Goal: Book appointment/travel/reservation

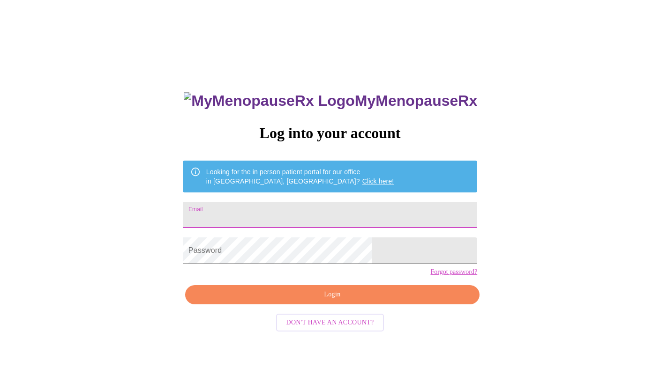
click at [271, 219] on input "Email" at bounding box center [330, 215] width 294 height 26
type input "[EMAIL_ADDRESS][DOMAIN_NAME]"
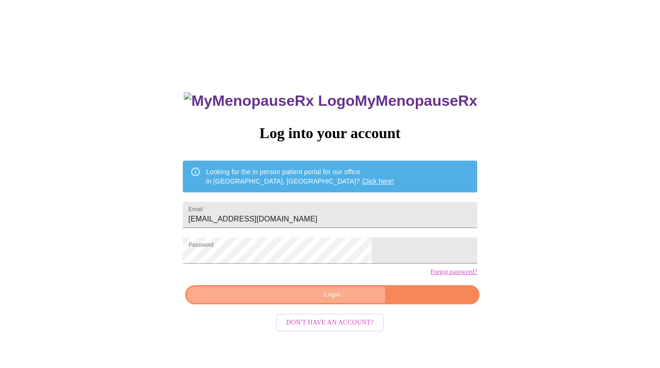
click at [337, 301] on span "Login" at bounding box center [332, 295] width 273 height 12
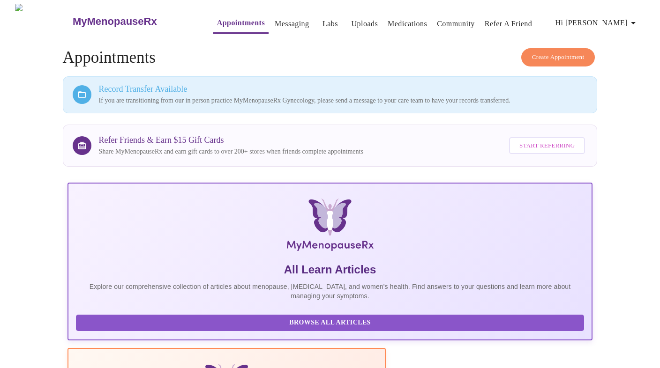
click at [230, 22] on link "Appointments" at bounding box center [241, 22] width 48 height 13
click at [550, 54] on span "Create Appointment" at bounding box center [558, 57] width 52 height 11
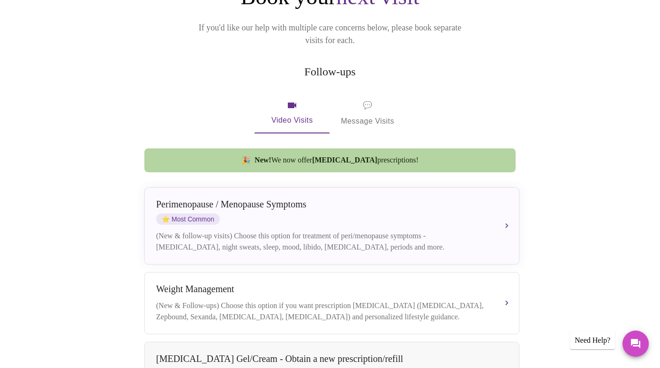
scroll to position [63, 0]
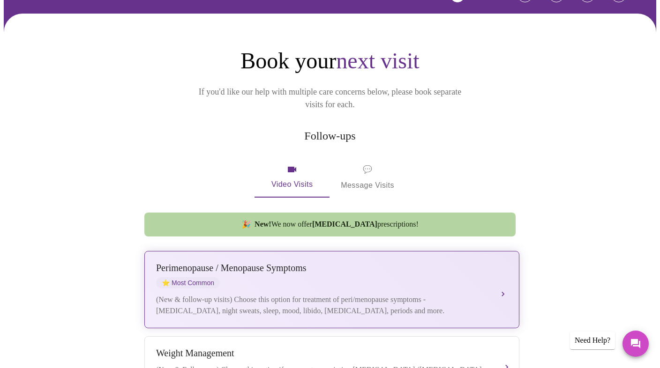
click at [317, 277] on div "[MEDICAL_DATA] / Menopause Symptoms ⭐ Most Common (New & follow-up visits) Choo…" at bounding box center [331, 290] width 351 height 54
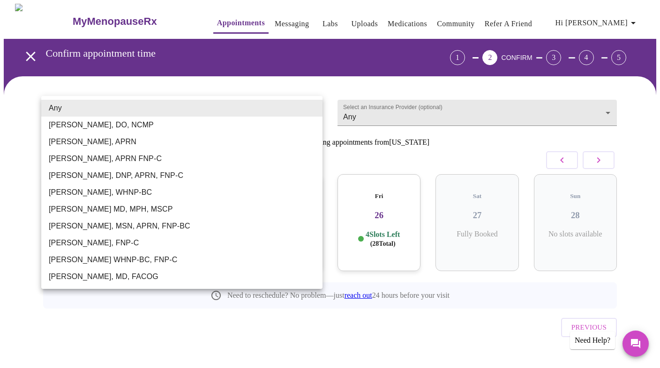
click at [252, 108] on body "MyMenopauseRx Appointments Messaging Labs Uploads Medications Community Refer a…" at bounding box center [330, 194] width 652 height 381
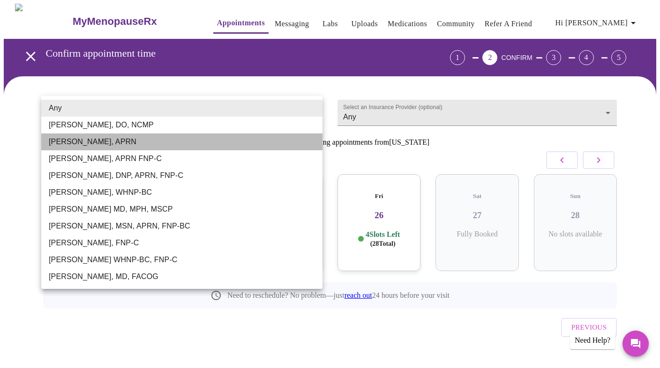
click at [247, 138] on li "[PERSON_NAME], APRN" at bounding box center [181, 142] width 281 height 17
type input "[PERSON_NAME], APRN"
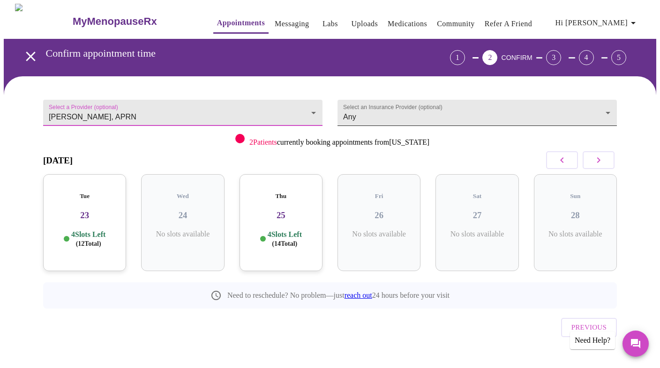
click at [397, 116] on body "MyMenopauseRx Appointments Messaging Labs Uploads Medications Community Refer a…" at bounding box center [330, 194] width 652 height 381
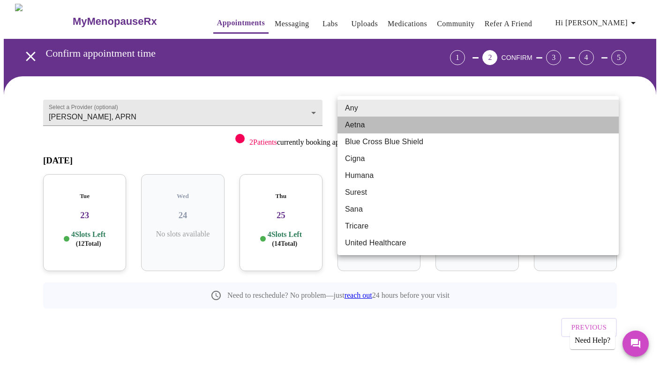
click at [397, 121] on li "Aetna" at bounding box center [477, 125] width 281 height 17
type input "Aetna"
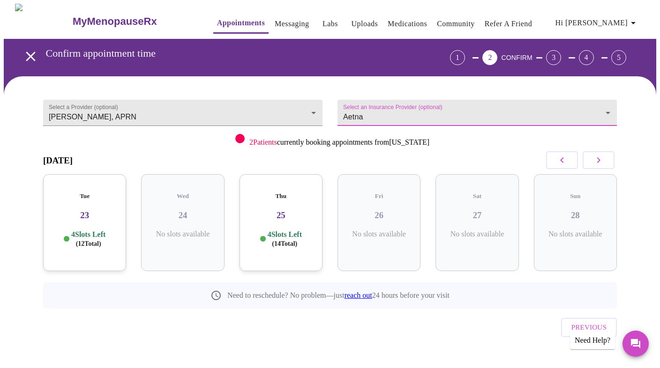
click at [606, 162] on button "button" at bounding box center [599, 160] width 32 height 18
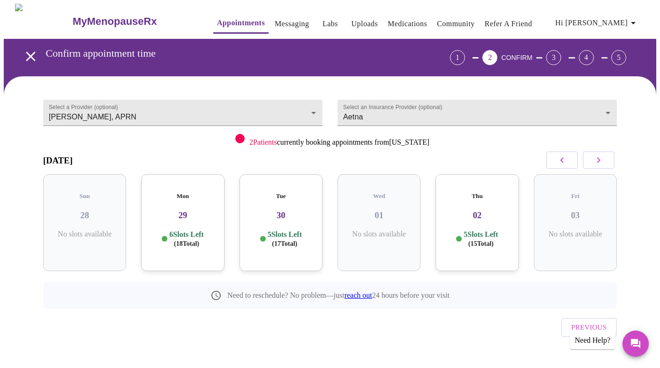
click at [179, 193] on h5 "Mon" at bounding box center [183, 196] width 68 height 7
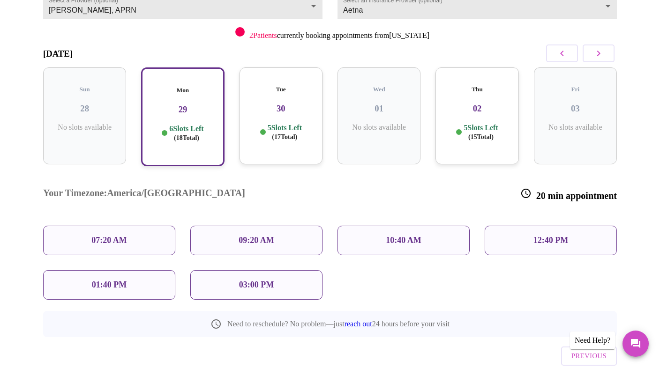
scroll to position [108, 0]
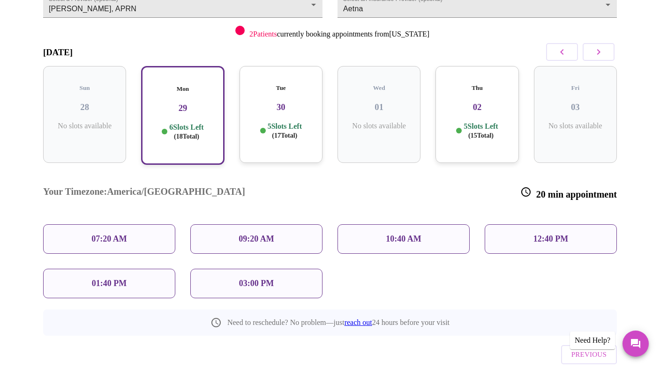
click at [570, 49] on button "button" at bounding box center [562, 52] width 32 height 18
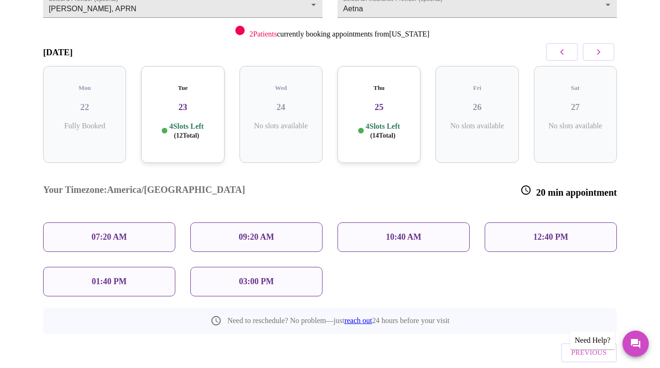
click at [394, 84] on h5 "Thu" at bounding box center [379, 87] width 68 height 7
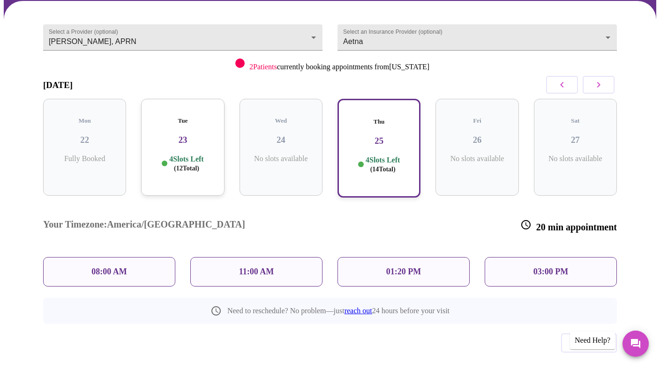
click at [540, 267] on p "03:00 PM" at bounding box center [550, 272] width 35 height 10
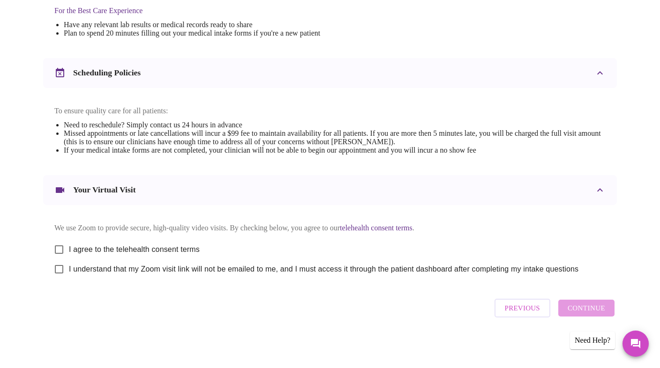
scroll to position [306, 0]
click at [75, 251] on span "I agree to the telehealth consent terms" at bounding box center [134, 249] width 131 height 11
click at [69, 251] on input "I agree to the telehealth consent terms" at bounding box center [59, 250] width 20 height 20
checkbox input "true"
click at [87, 270] on span "I understand that my Zoom visit link will not be emailed to me, and I must acce…" at bounding box center [323, 269] width 509 height 11
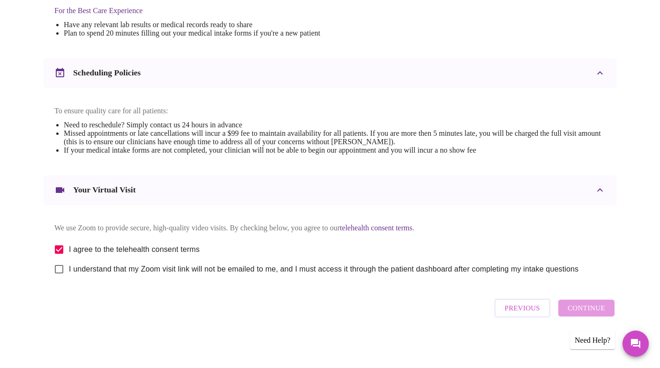
click at [69, 270] on input "I understand that my Zoom visit link will not be emailed to me, and I must acce…" at bounding box center [59, 270] width 20 height 20
checkbox input "true"
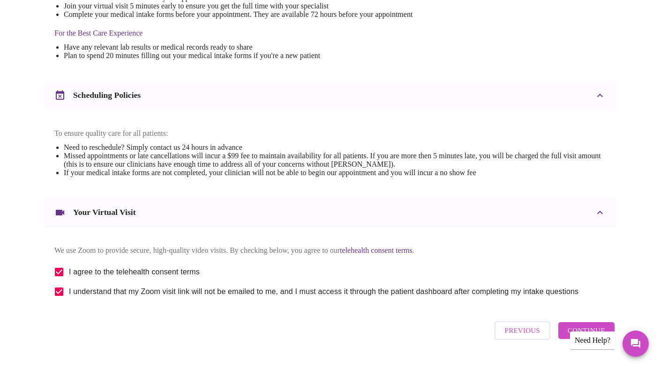
scroll to position [311, 0]
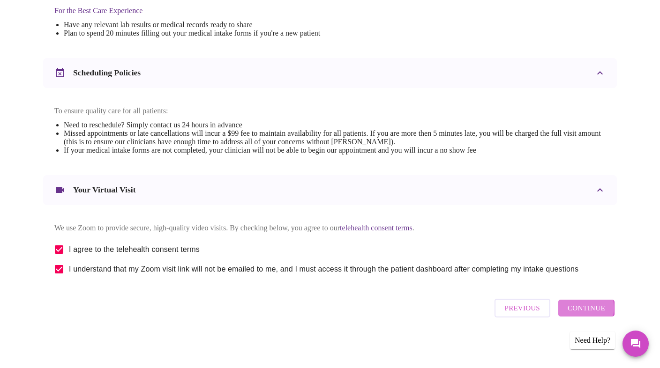
click at [584, 312] on span "Continue" at bounding box center [586, 308] width 37 height 12
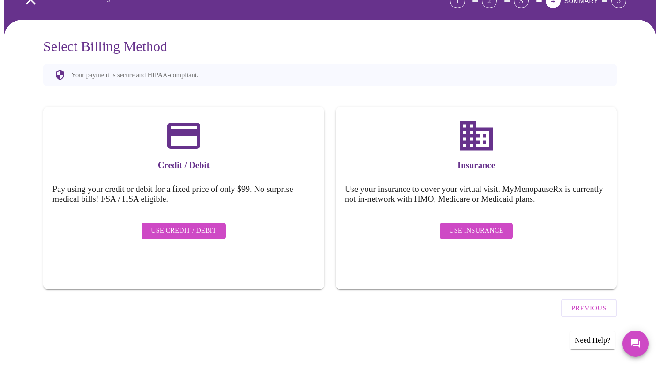
scroll to position [30, 0]
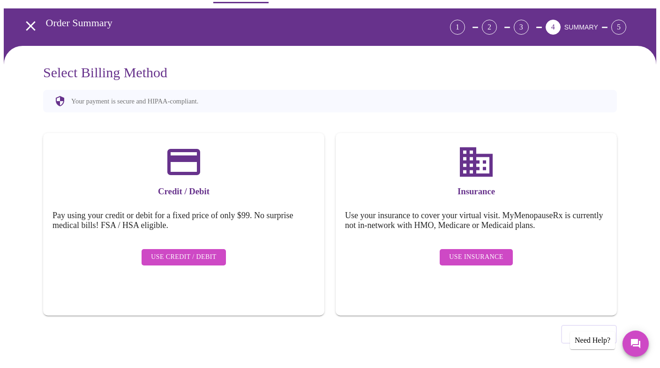
click at [474, 252] on span "Use Insurance" at bounding box center [476, 258] width 54 height 12
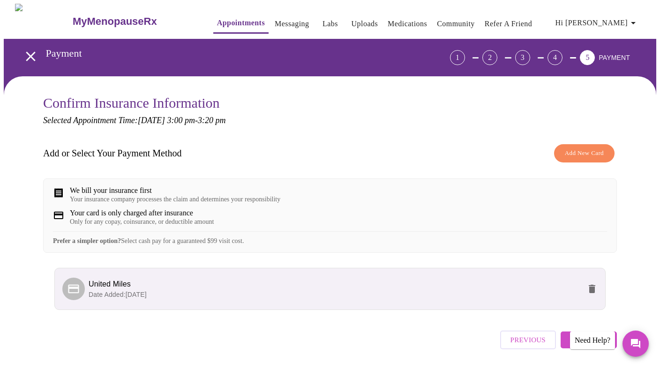
scroll to position [38, 0]
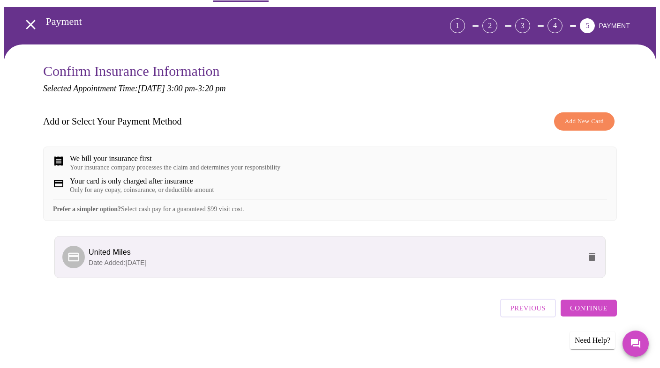
click at [579, 313] on span "Continue" at bounding box center [588, 308] width 37 height 12
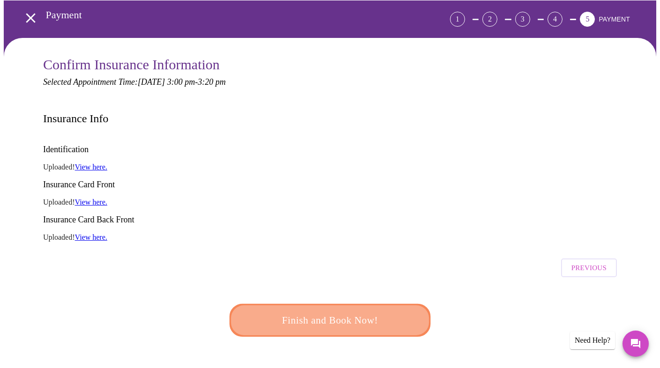
click at [348, 312] on span "Finish and Book Now!" at bounding box center [329, 320] width 173 height 17
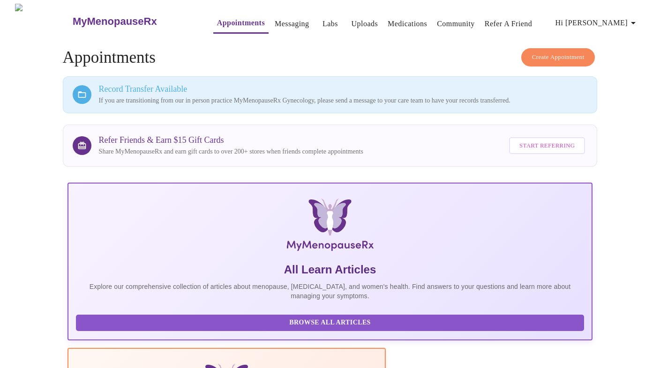
click at [561, 54] on span "Create Appointment" at bounding box center [558, 57] width 52 height 11
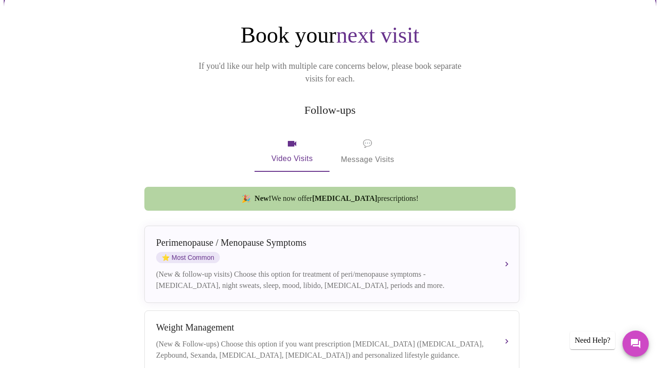
scroll to position [97, 0]
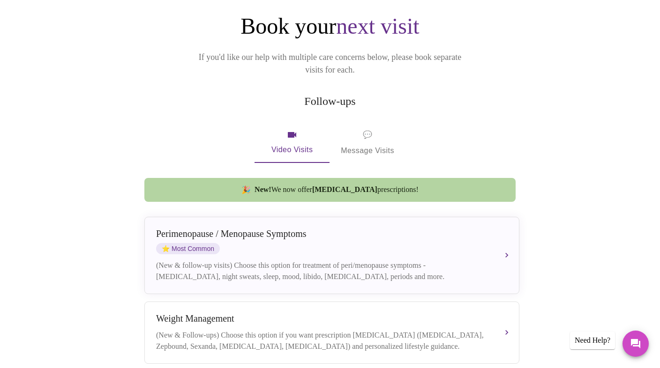
click at [292, 230] on div "[MEDICAL_DATA] / Menopause Symptoms ⭐ Most Common" at bounding box center [322, 242] width 333 height 26
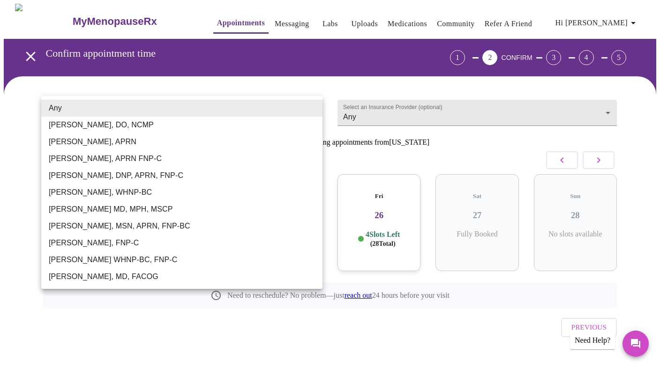
click at [135, 111] on body "MyMenopauseRx Appointments Messaging Labs Uploads Medications Community Refer a…" at bounding box center [330, 194] width 652 height 381
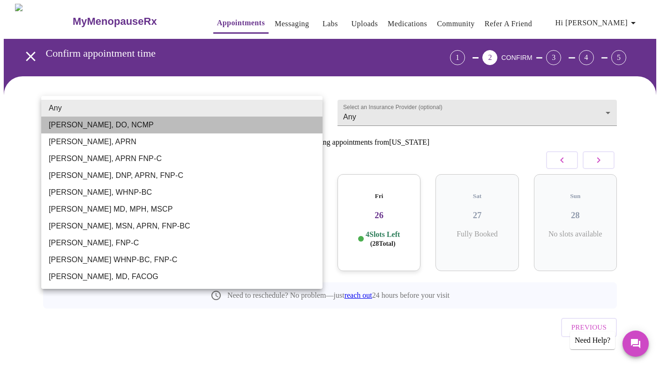
click at [134, 125] on li "[PERSON_NAME], DO, NCMP" at bounding box center [181, 125] width 281 height 17
type input "[PERSON_NAME], DO, NCMP"
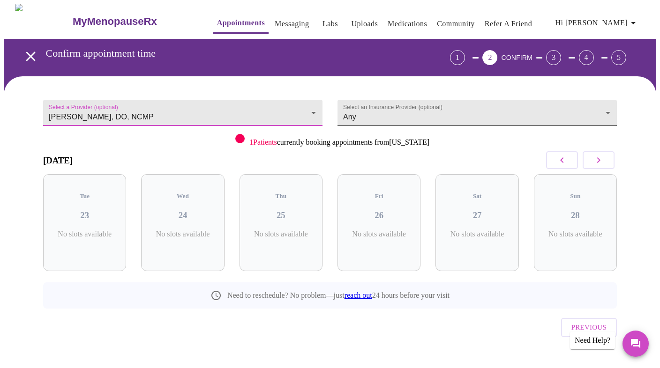
click at [417, 103] on body "MyMenopauseRx Appointments Messaging Labs Uploads Medications Community Refer a…" at bounding box center [330, 194] width 652 height 381
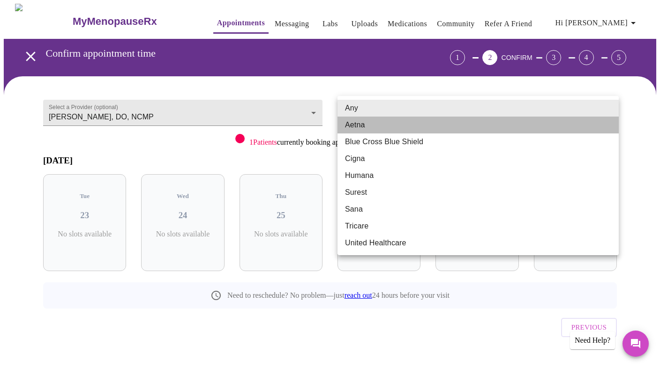
click at [414, 123] on li "Aetna" at bounding box center [477, 125] width 281 height 17
type input "Aetna"
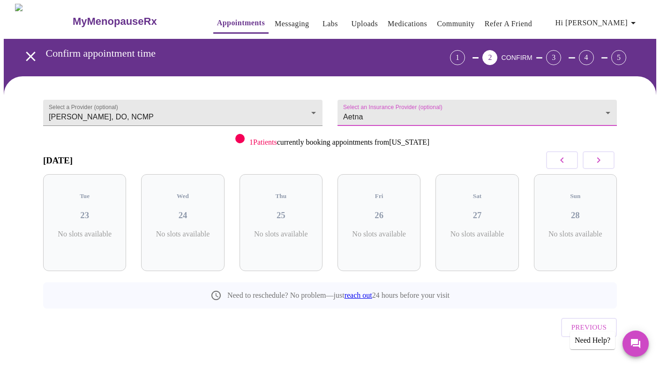
click at [598, 160] on icon "button" at bounding box center [598, 160] width 11 height 11
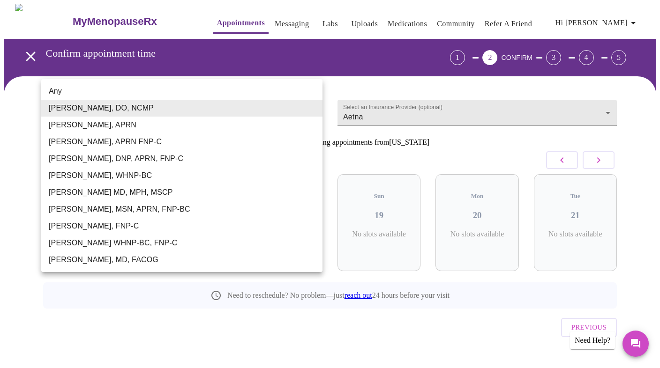
click at [185, 107] on body "MyMenopauseRx Appointments Messaging Labs Uploads Medications Community Refer a…" at bounding box center [330, 194] width 652 height 381
click at [169, 210] on li "[PERSON_NAME], MSN, APRN, FNP-BC" at bounding box center [181, 209] width 281 height 17
type input "[PERSON_NAME], MSN, APRN, FNP-BC"
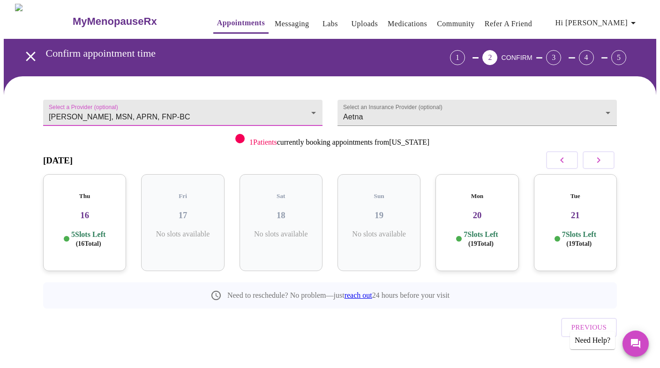
click at [555, 164] on button "button" at bounding box center [562, 160] width 32 height 18
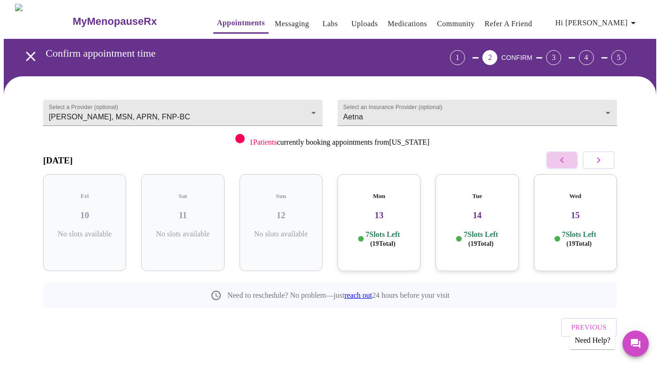
click at [555, 164] on button "button" at bounding box center [562, 160] width 32 height 18
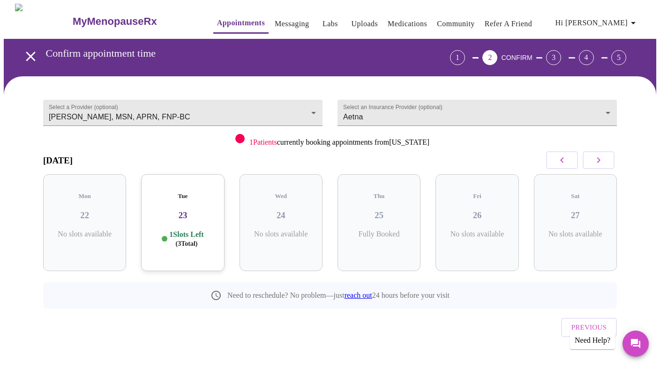
click at [232, 16] on link "Appointments" at bounding box center [241, 22] width 48 height 13
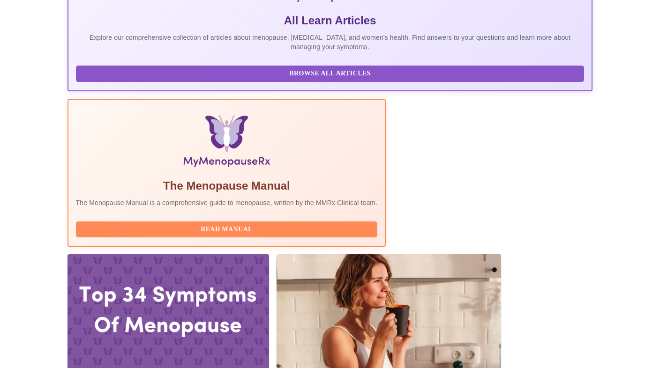
scroll to position [260, 0]
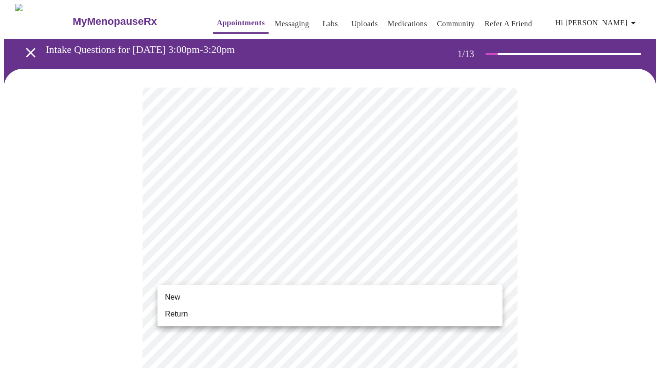
click at [251, 312] on li "Return" at bounding box center [329, 314] width 345 height 17
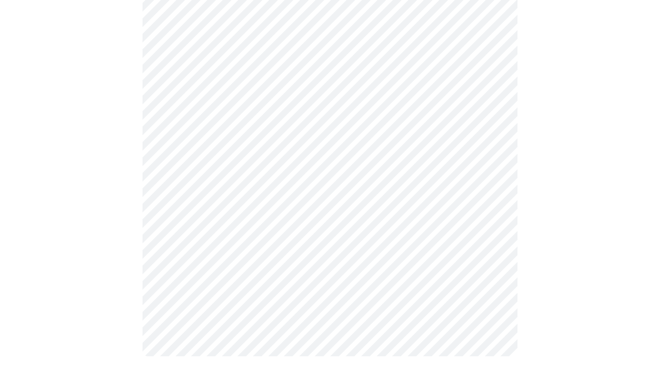
scroll to position [474, 0]
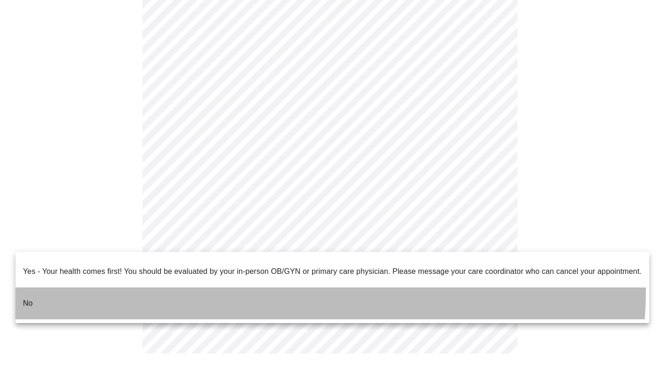
click at [306, 288] on li "No" at bounding box center [332, 304] width 634 height 32
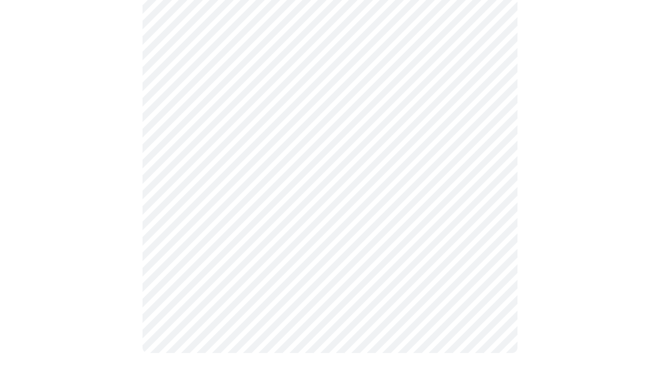
scroll to position [0, 0]
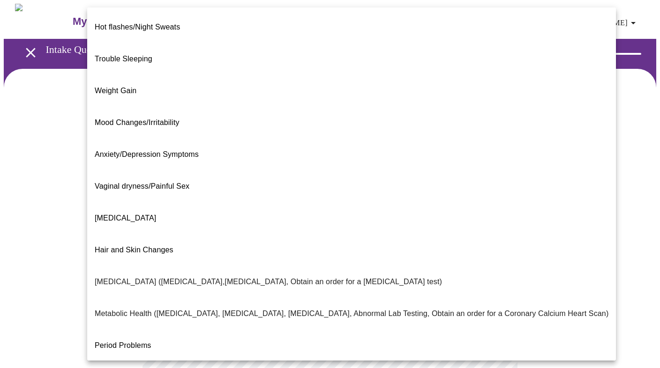
click at [329, 188] on body "MyMenopauseRx Appointments Messaging Labs Uploads Medications Community Refer a…" at bounding box center [330, 285] width 652 height 563
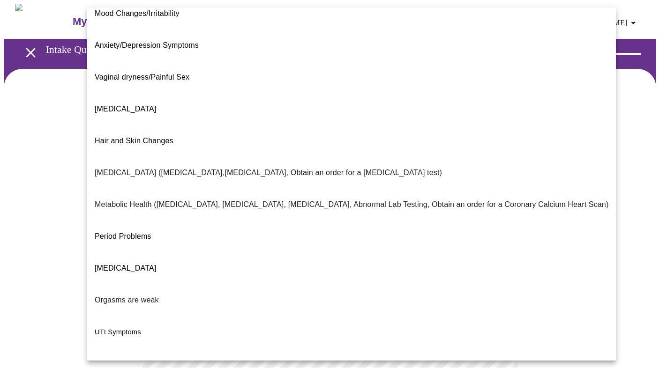
scroll to position [117, 0]
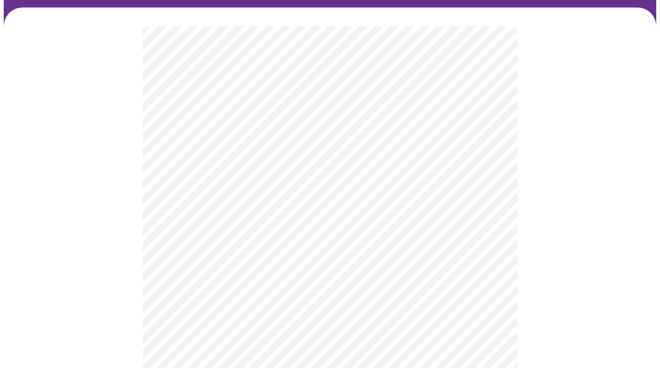
scroll to position [73, 0]
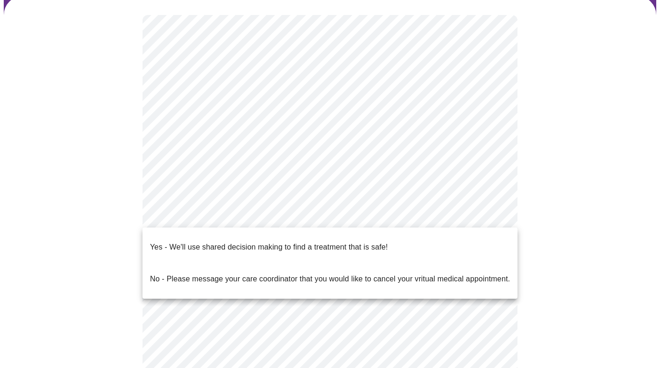
click at [272, 219] on body "MyMenopauseRx Appointments Messaging Labs Uploads Medications Community Refer a…" at bounding box center [330, 210] width 652 height 558
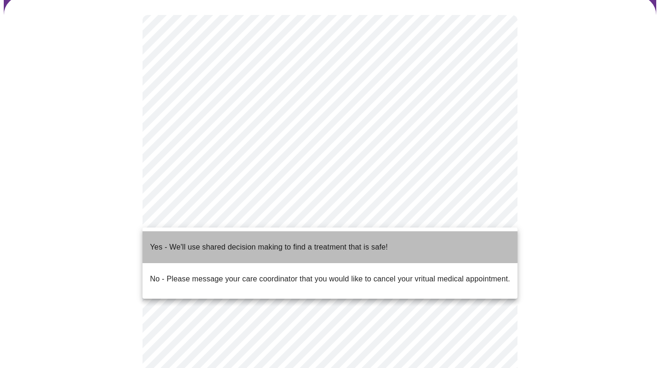
click at [273, 242] on p "Yes - We'll use shared decision making to find a treatment that is safe!" at bounding box center [269, 247] width 238 height 11
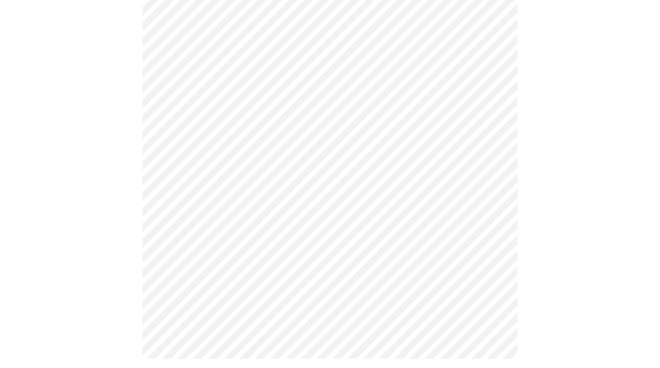
scroll to position [0, 0]
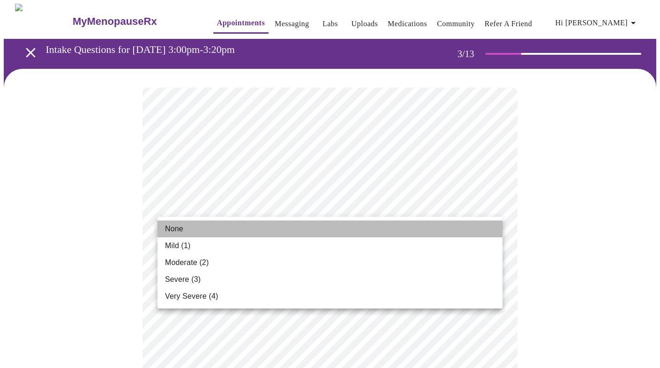
click at [395, 231] on li "None" at bounding box center [329, 229] width 345 height 17
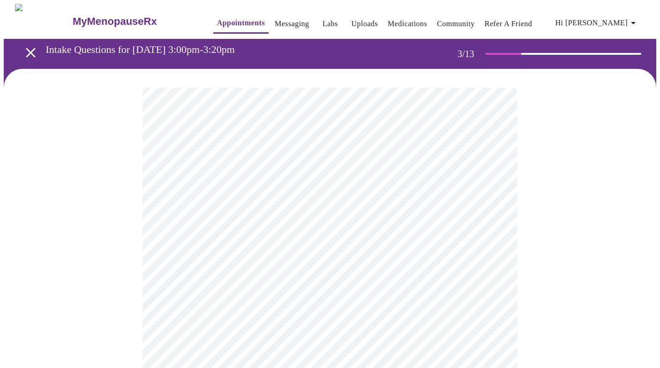
scroll to position [52, 0]
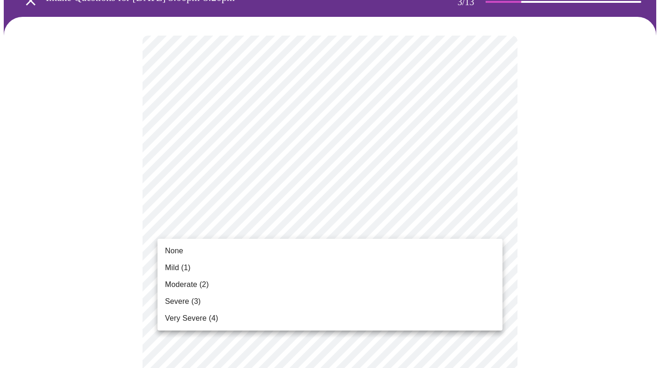
click at [392, 243] on li "None" at bounding box center [329, 251] width 345 height 17
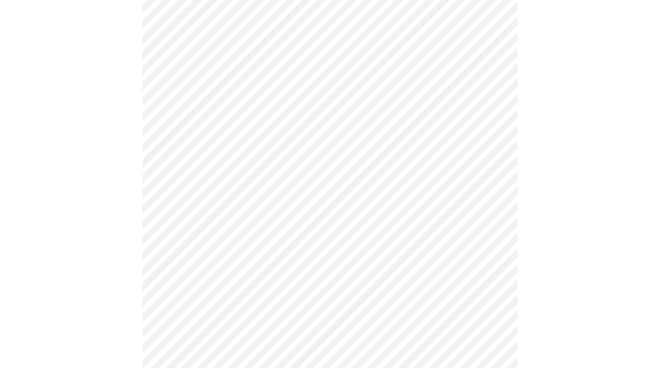
scroll to position [178, 0]
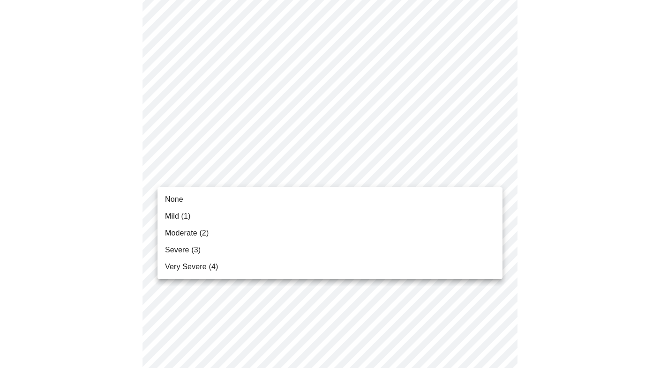
click at [417, 231] on li "Moderate (2)" at bounding box center [329, 233] width 345 height 17
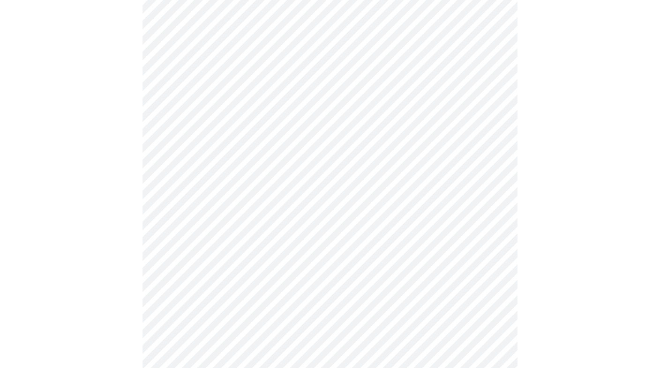
scroll to position [239, 0]
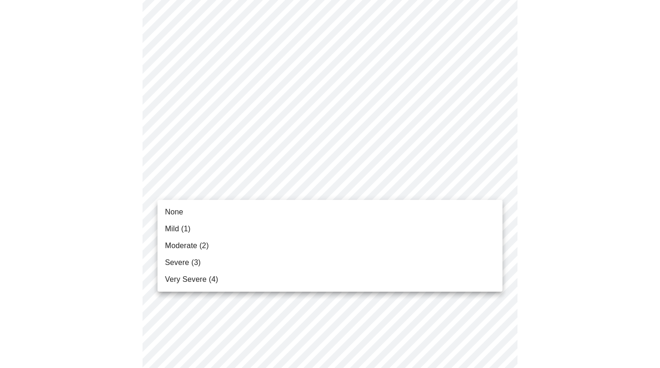
click at [399, 190] on body "MyMenopauseRx Appointments Messaging Labs Uploads Medications Community Refer a…" at bounding box center [330, 368] width 652 height 1207
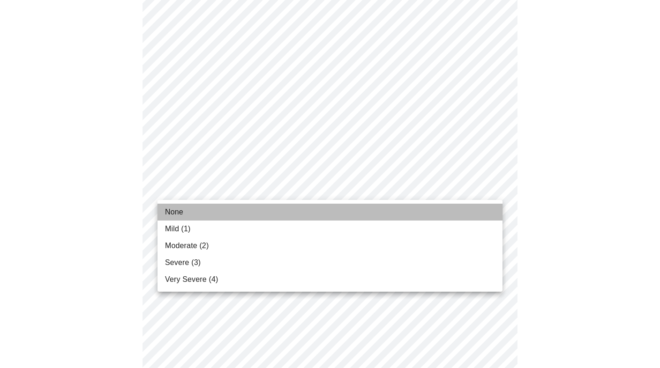
click at [391, 208] on li "None" at bounding box center [329, 212] width 345 height 17
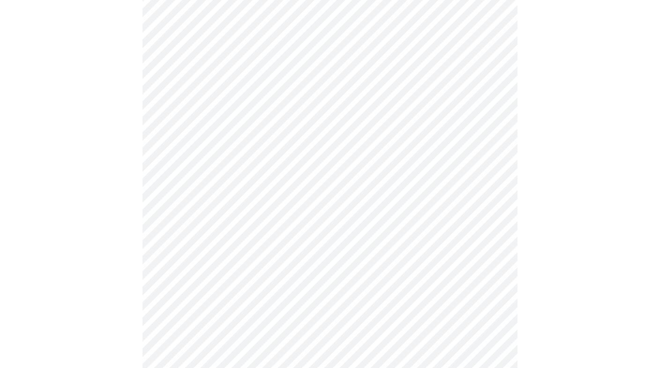
scroll to position [316, 0]
click at [376, 180] on body "MyMenopauseRx Appointments Messaging Labs Uploads Medications Community Refer a…" at bounding box center [330, 284] width 652 height 1194
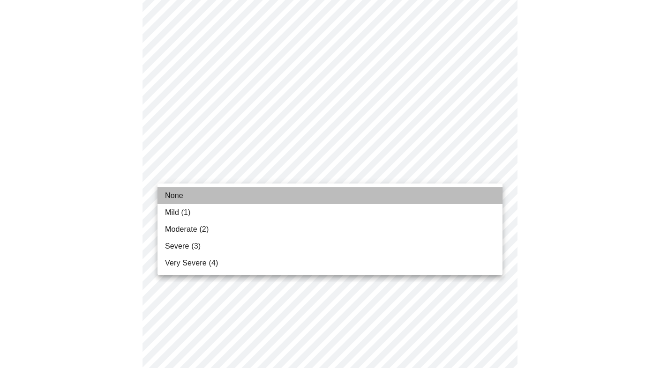
click at [366, 197] on li "None" at bounding box center [329, 195] width 345 height 17
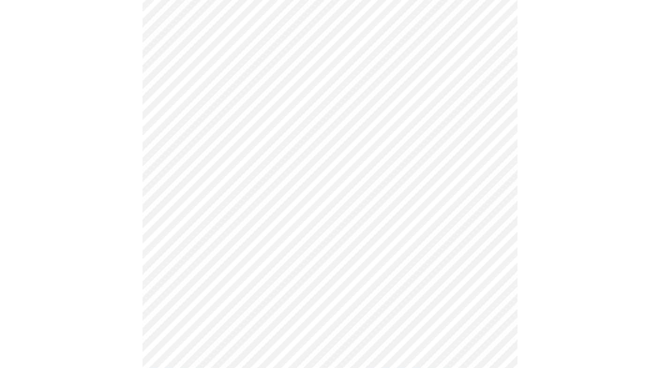
scroll to position [343, 0]
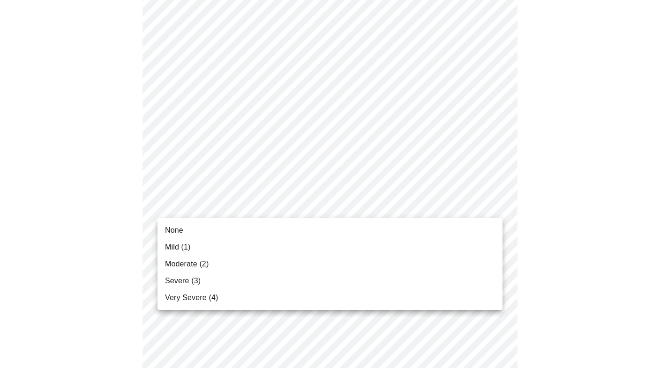
click at [368, 203] on body "MyMenopauseRx Appointments Messaging Labs Uploads Medications Community Refer a…" at bounding box center [330, 251] width 652 height 1181
click at [362, 225] on li "None" at bounding box center [329, 230] width 345 height 17
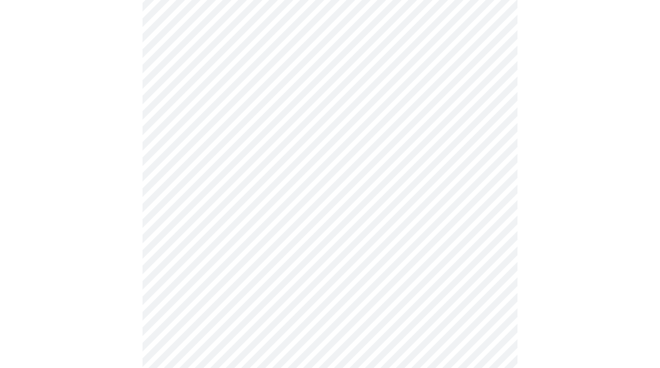
scroll to position [452, 0]
click at [337, 170] on body "MyMenopauseRx Appointments Messaging Labs Uploads Medications Community Refer a…" at bounding box center [330, 136] width 652 height 1168
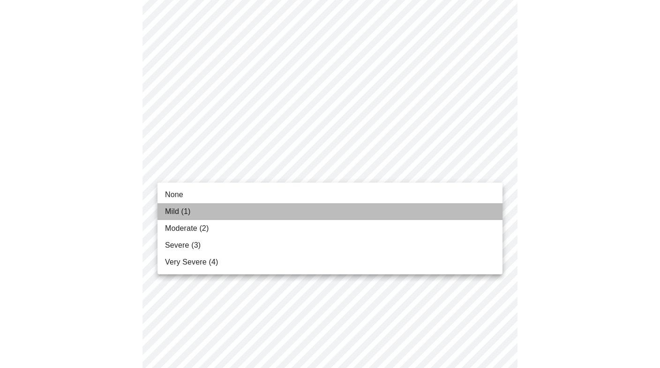
click at [327, 214] on li "Mild (1)" at bounding box center [329, 211] width 345 height 17
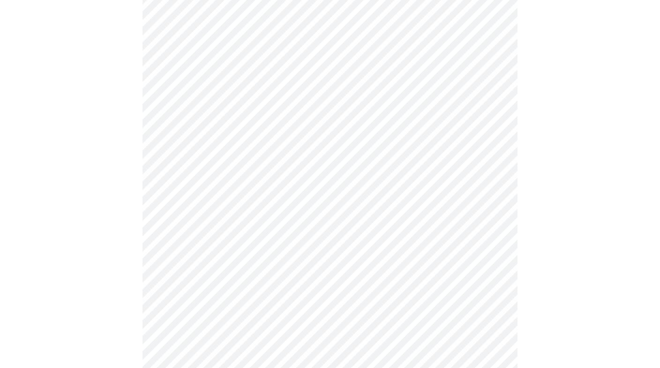
scroll to position [508, 0]
click at [317, 192] on body "MyMenopauseRx Appointments Messaging Labs Uploads Medications Community Refer a…" at bounding box center [330, 73] width 652 height 1155
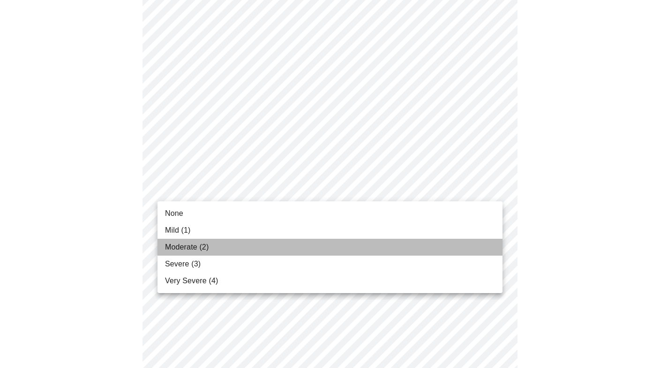
click at [308, 249] on li "Moderate (2)" at bounding box center [329, 247] width 345 height 17
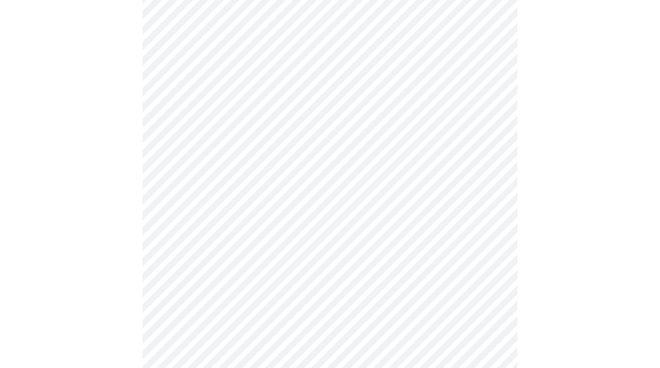
scroll to position [548, 0]
click at [303, 226] on body "MyMenopauseRx Appointments Messaging Labs Uploads Medications Community Refer a…" at bounding box center [330, 26] width 652 height 1142
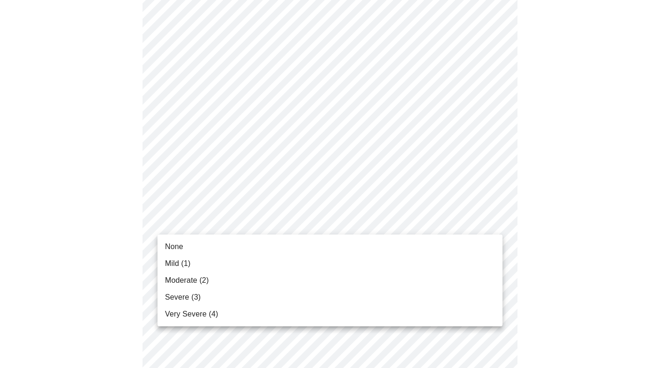
click at [299, 239] on li "None" at bounding box center [329, 247] width 345 height 17
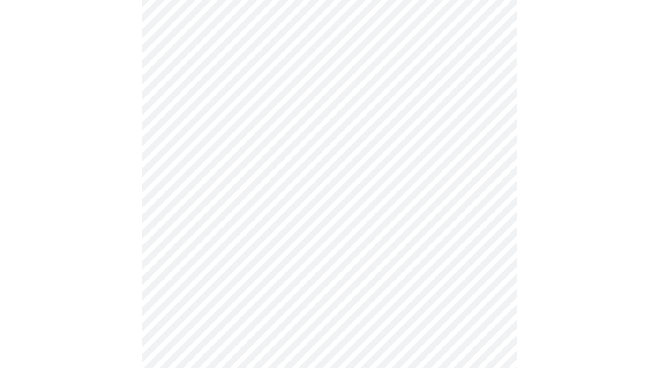
scroll to position [601, 0]
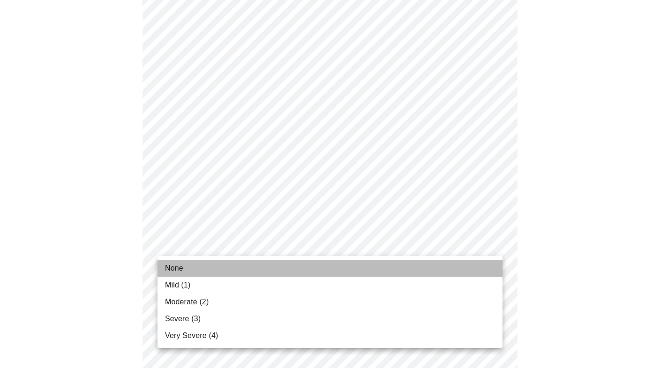
click at [293, 263] on li "None" at bounding box center [329, 268] width 345 height 17
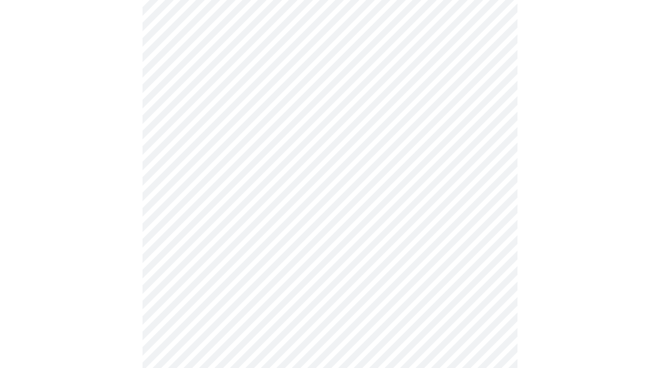
scroll to position [671, 0]
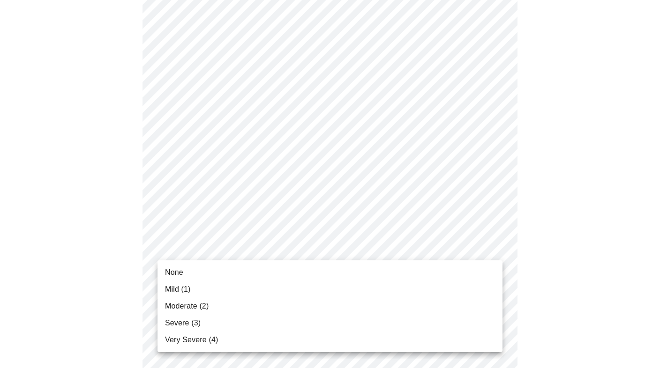
click at [289, 289] on li "Mild (1)" at bounding box center [329, 289] width 345 height 17
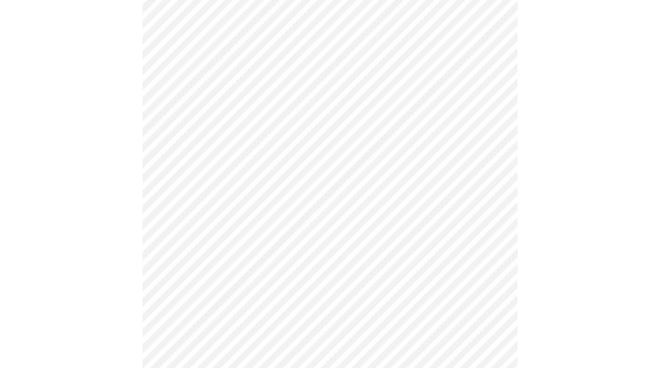
scroll to position [374, 0]
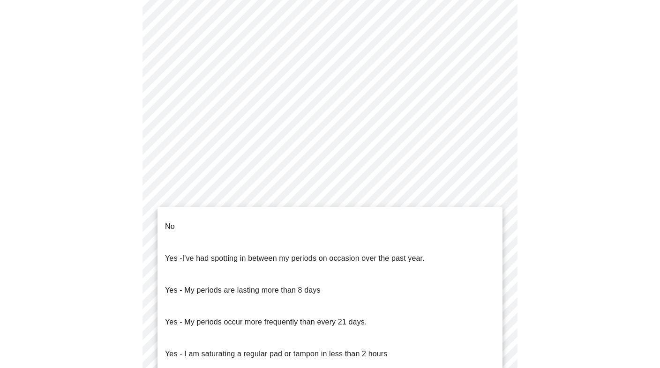
click at [235, 225] on body "MyMenopauseRx Appointments Messaging Labs Uploads Medications Community Refer a…" at bounding box center [330, 101] width 652 height 945
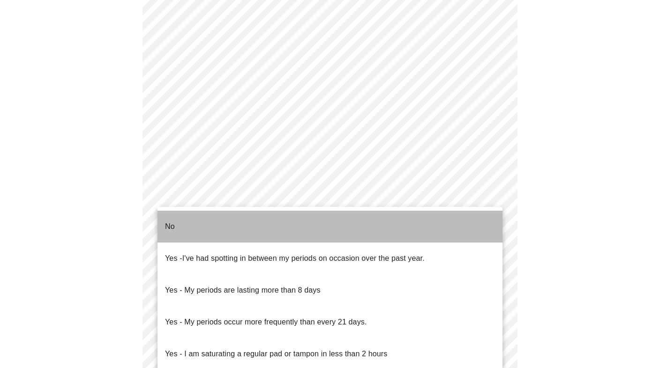
click at [235, 225] on li "No" at bounding box center [329, 227] width 345 height 32
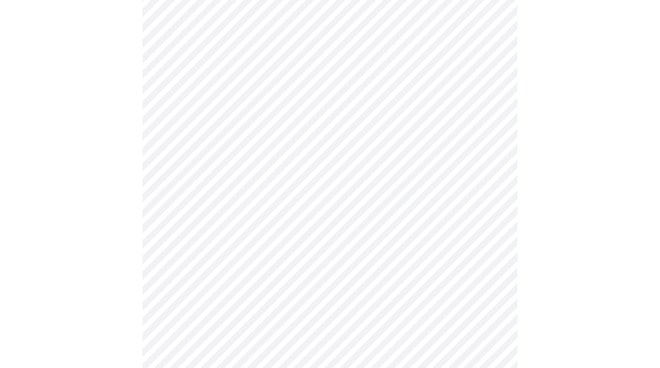
scroll to position [451, 0]
click at [233, 212] on body "MyMenopauseRx Appointments Messaging Labs Uploads Medications Community Refer a…" at bounding box center [330, 22] width 652 height 940
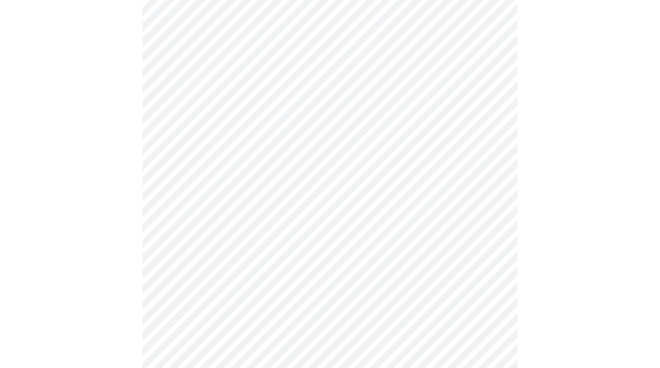
click at [280, 281] on body "MyMenopauseRx Appointments Messaging Labs Uploads Medications Community Refer a…" at bounding box center [330, 19] width 652 height 934
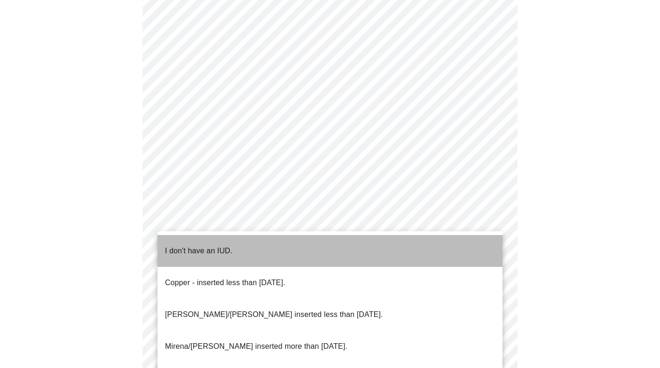
click at [273, 251] on li "I don't have an IUD." at bounding box center [329, 251] width 345 height 32
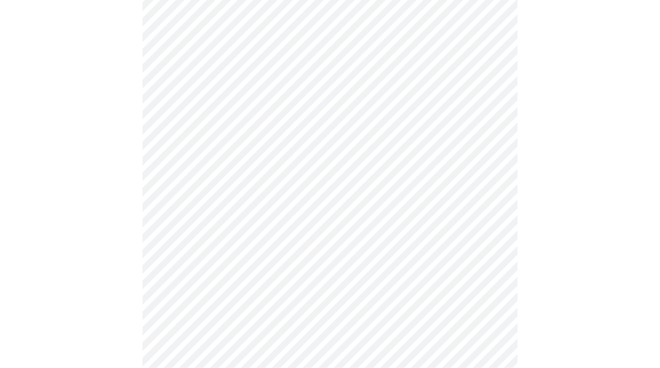
scroll to position [552, 0]
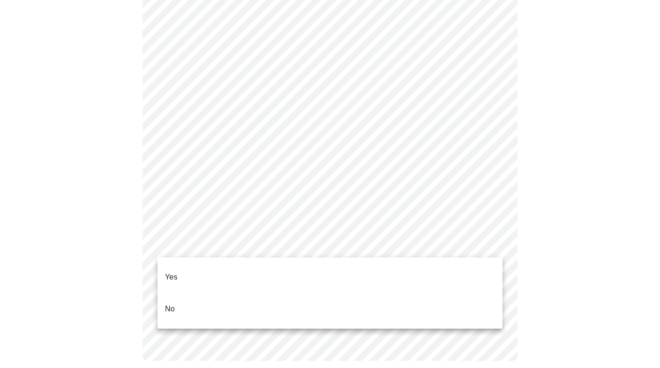
click at [271, 268] on li "Yes" at bounding box center [329, 277] width 345 height 32
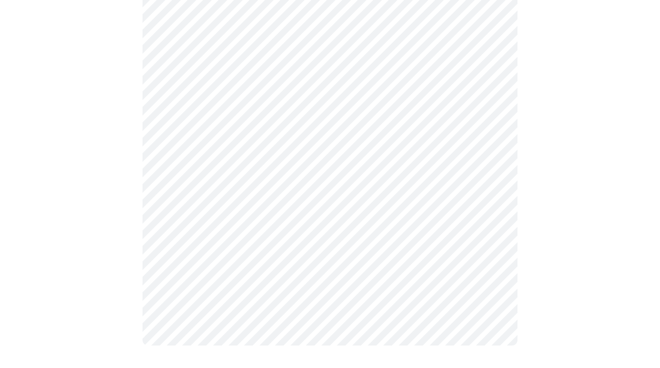
scroll to position [0, 0]
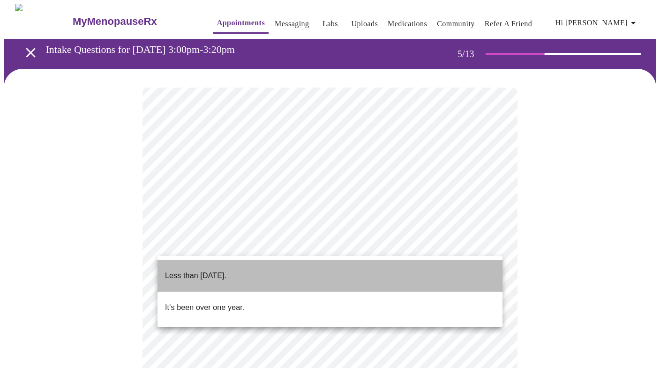
click at [279, 273] on li "Less than [DATE]." at bounding box center [329, 276] width 345 height 32
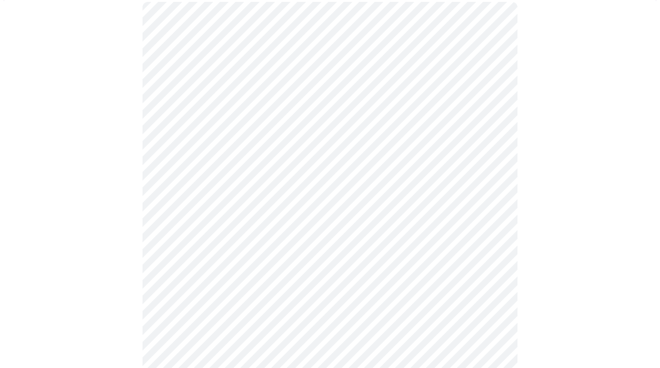
scroll to position [89, 0]
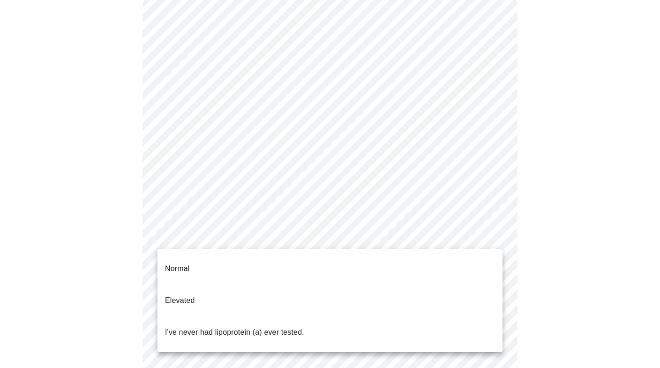
click at [284, 235] on body "MyMenopauseRx Appointments Messaging Labs Uploads Medications Community Refer a…" at bounding box center [330, 292] width 652 height 754
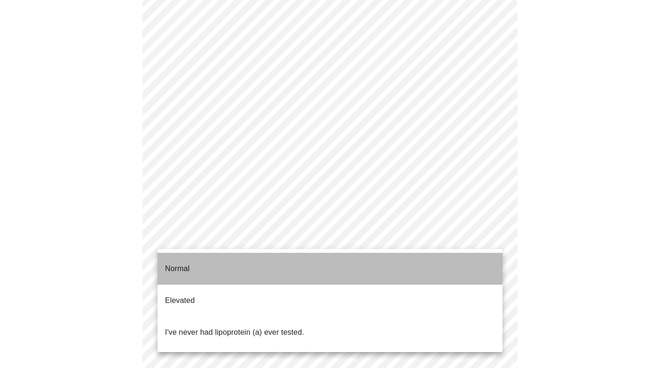
click at [284, 258] on li "Normal" at bounding box center [329, 269] width 345 height 32
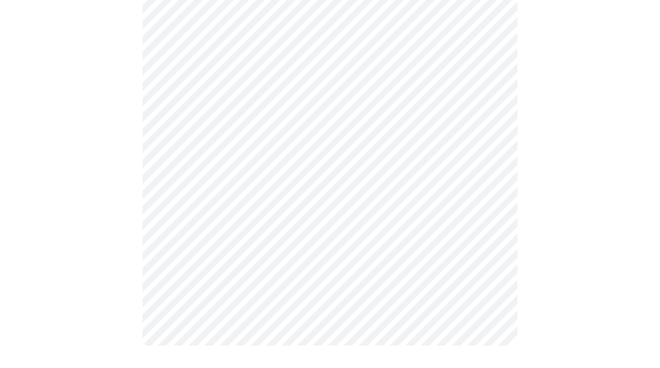
scroll to position [0, 0]
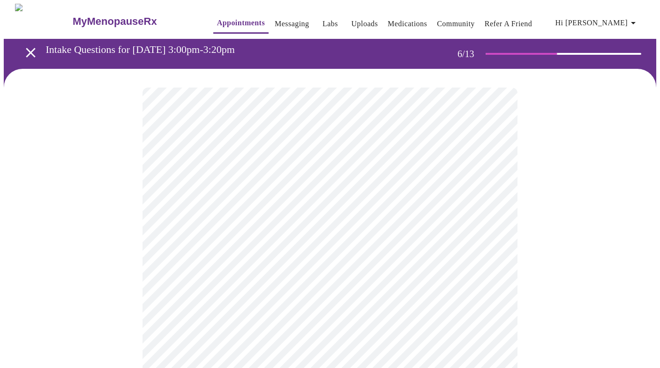
click at [275, 276] on body "MyMenopauseRx Appointments Messaging Labs Uploads Medications Community Refer a…" at bounding box center [330, 254] width 652 height 501
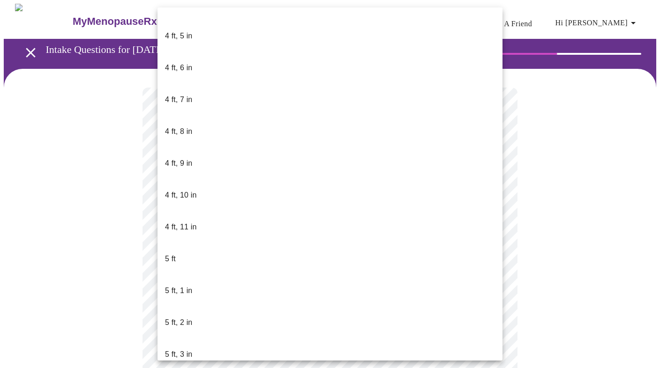
scroll to position [532, 0]
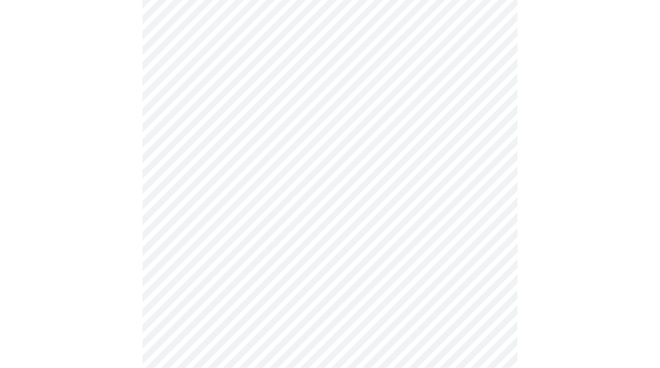
scroll to position [2346, 0]
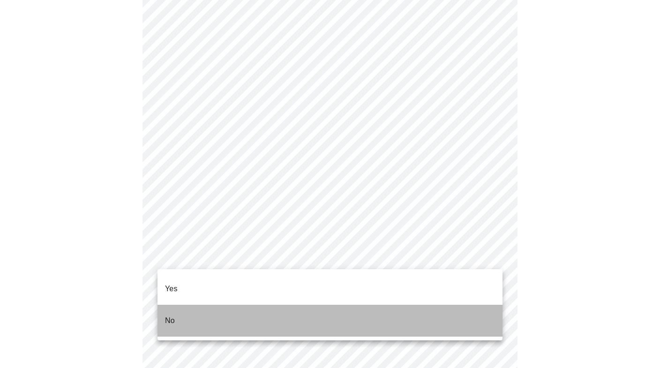
click at [266, 305] on li "No" at bounding box center [329, 321] width 345 height 32
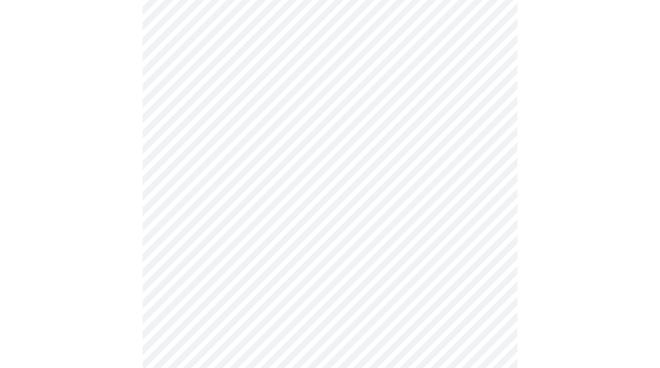
scroll to position [529, 0]
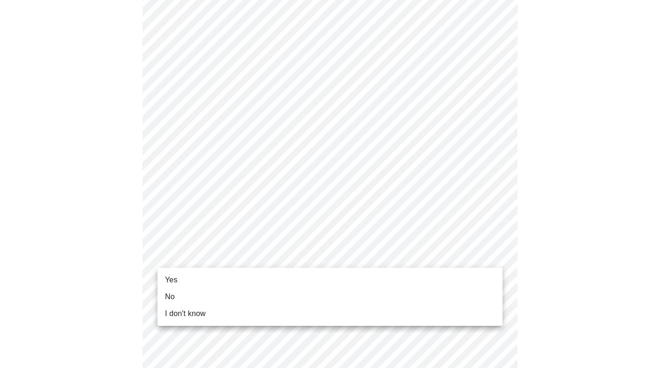
click at [232, 276] on li "Yes" at bounding box center [329, 280] width 345 height 17
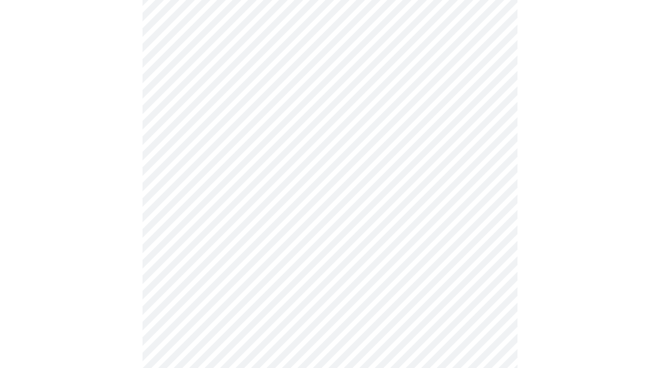
scroll to position [0, 0]
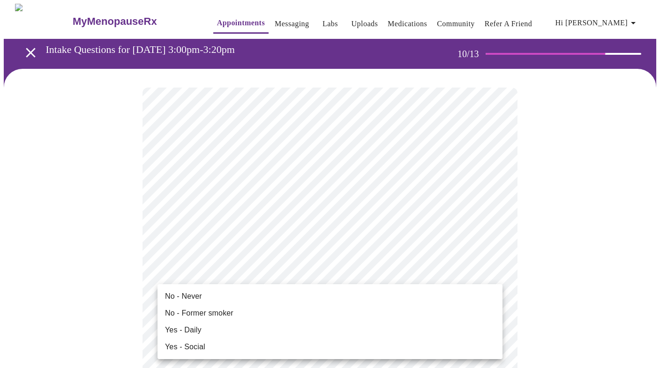
click at [331, 287] on ul "No - Never No - Former smoker Yes - Daily Yes - Social" at bounding box center [329, 321] width 345 height 75
click at [330, 295] on li "No - Never" at bounding box center [329, 296] width 345 height 17
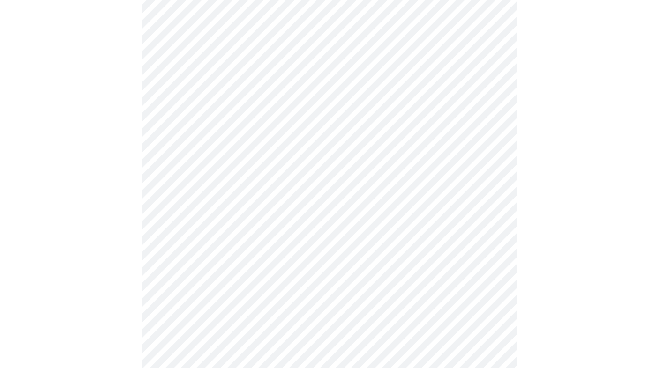
scroll to position [724, 0]
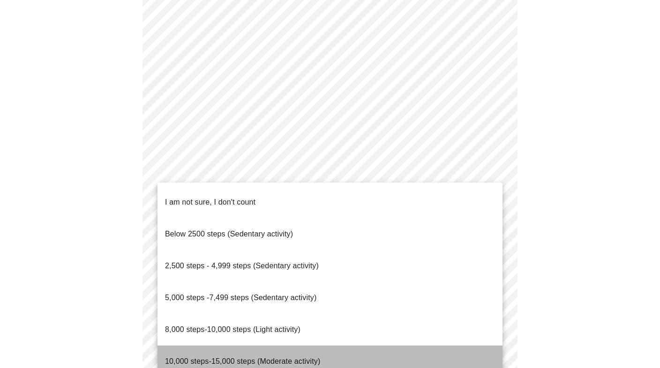
click at [199, 358] on span "10,000 steps-15,000 steps (Moderate activity)" at bounding box center [242, 362] width 155 height 8
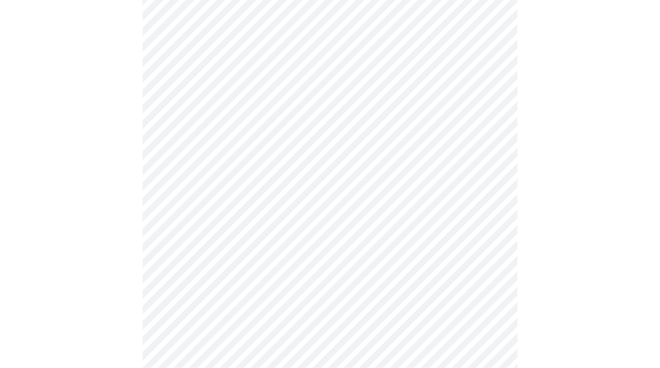
scroll to position [822, 0]
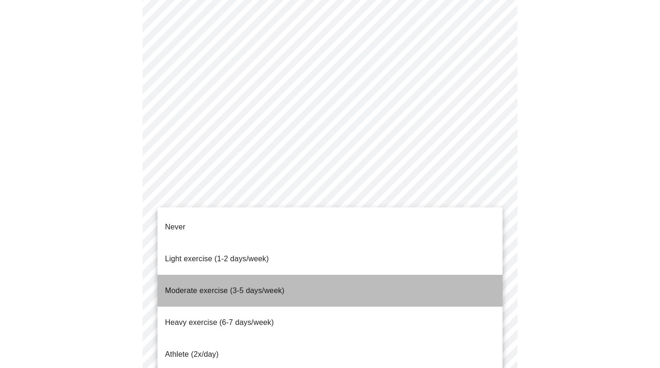
click at [291, 275] on li "Moderate exercise (3-5 days/week)" at bounding box center [329, 291] width 345 height 32
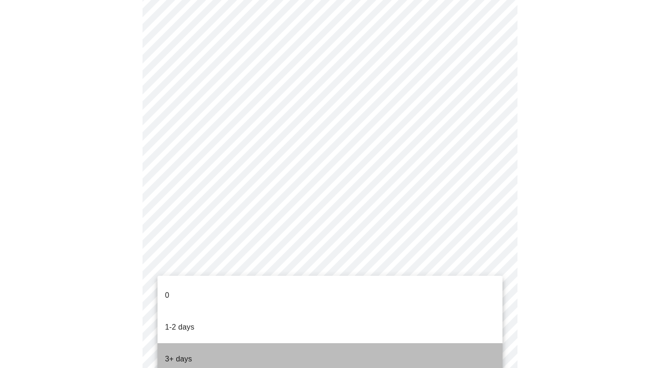
click at [284, 344] on li "3+ days" at bounding box center [329, 360] width 345 height 32
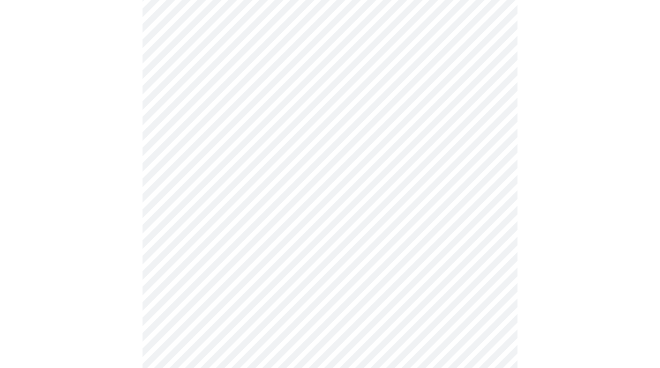
scroll to position [0, 0]
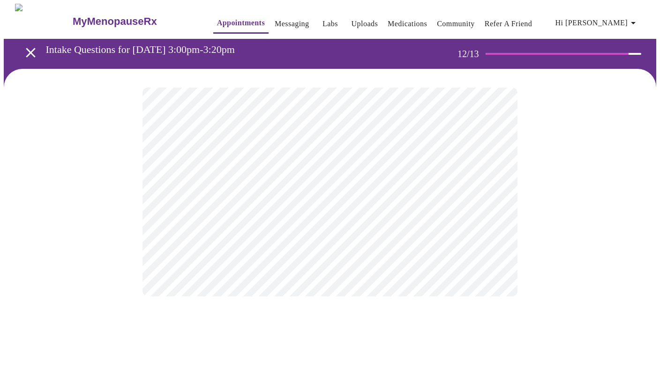
click at [338, 186] on body "MyMenopauseRx Appointments Messaging Labs Uploads Medications Community Refer a…" at bounding box center [330, 160] width 652 height 312
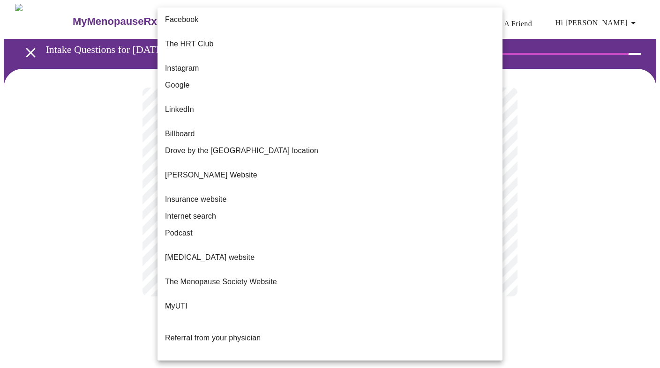
click at [569, 127] on div at bounding box center [330, 184] width 660 height 368
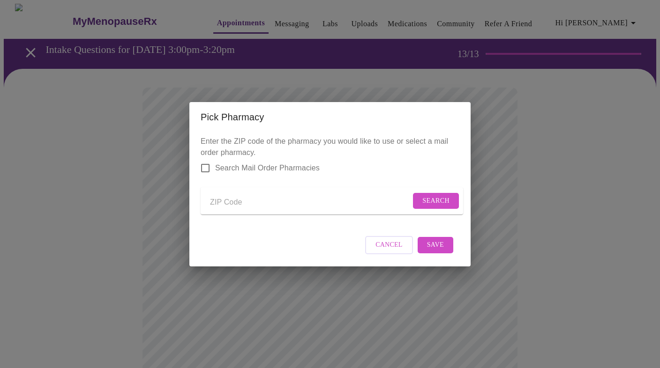
click at [228, 200] on input "Send a message to your care team" at bounding box center [310, 202] width 201 height 15
click at [426, 201] on span "Search" at bounding box center [435, 201] width 27 height 12
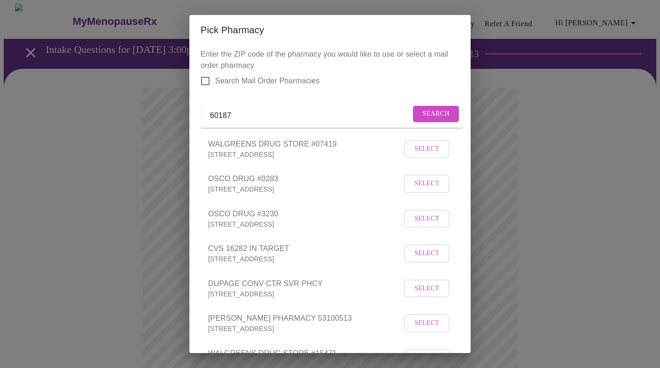
click at [269, 123] on input "60187" at bounding box center [310, 115] width 201 height 15
drag, startPoint x: 269, startPoint y: 123, endPoint x: 194, endPoint y: 114, distance: 74.6
click at [194, 114] on div "Enter the ZIP code of the pharmacy you would like to use or select a mail order…" at bounding box center [329, 199] width 281 height 308
click at [261, 111] on form "60187 Search" at bounding box center [332, 114] width 262 height 28
click at [257, 123] on input "60187" at bounding box center [310, 115] width 201 height 15
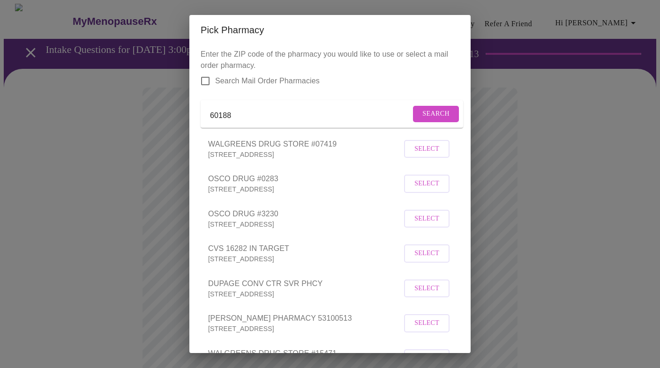
type input "60188"
click at [433, 114] on span "Search" at bounding box center [435, 114] width 27 height 12
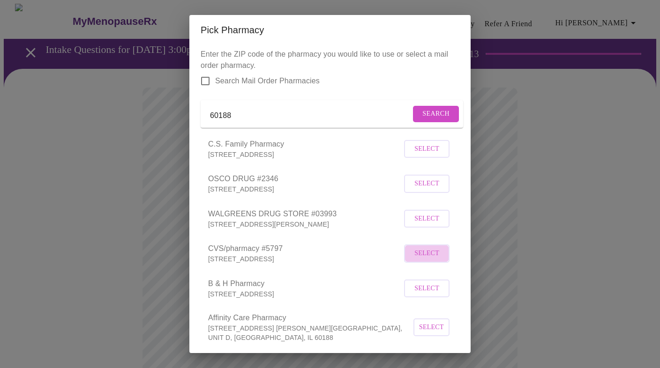
click at [422, 260] on span "Select" at bounding box center [426, 254] width 25 height 12
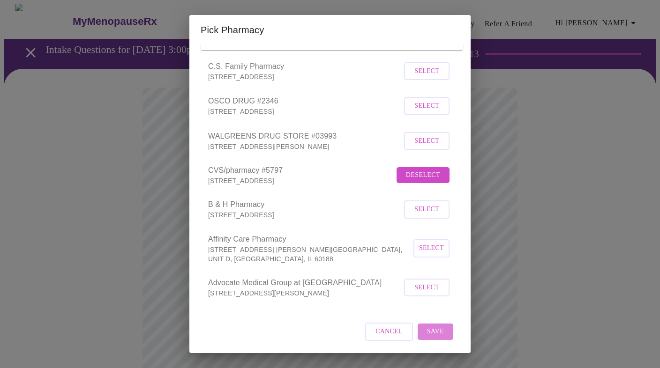
click at [440, 330] on span "Save" at bounding box center [435, 332] width 17 height 12
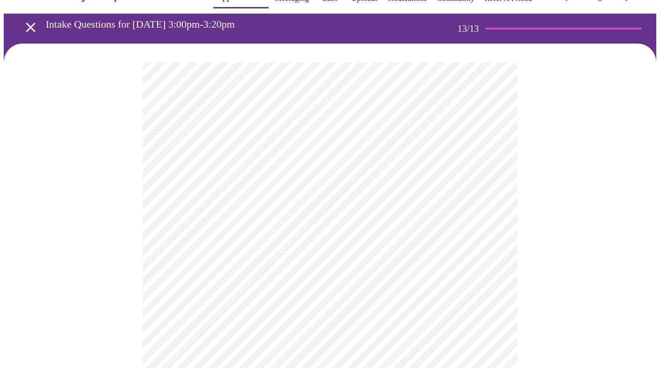
scroll to position [35, 0]
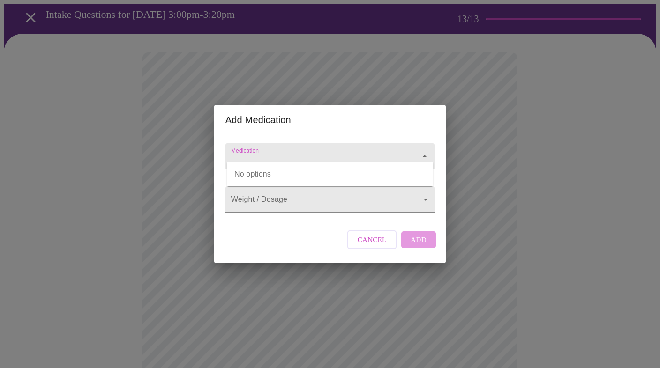
click at [276, 152] on input "Medication" at bounding box center [316, 160] width 175 height 17
click at [468, 203] on div "Add Medication Medication Weight / Dosage ​ Cancel Add" at bounding box center [330, 184] width 660 height 368
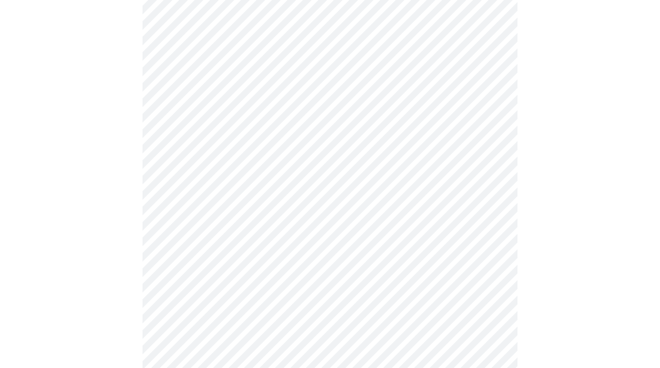
scroll to position [336, 0]
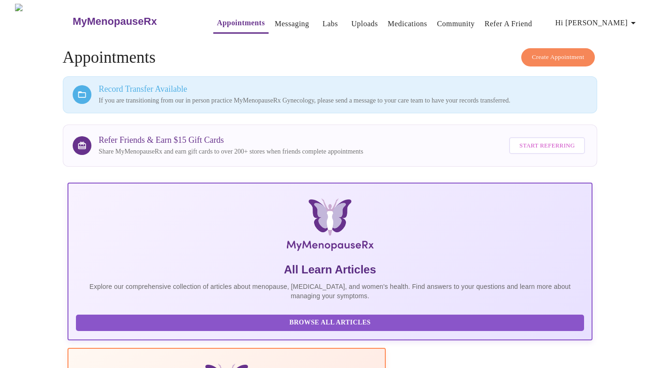
click at [275, 18] on link "Messaging" at bounding box center [292, 23] width 34 height 13
